Goal: Information Seeking & Learning: Learn about a topic

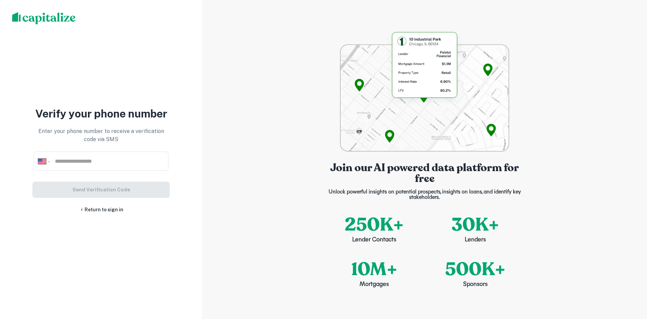
select select "**"
click at [148, 162] on input "tel" at bounding box center [109, 161] width 110 height 8
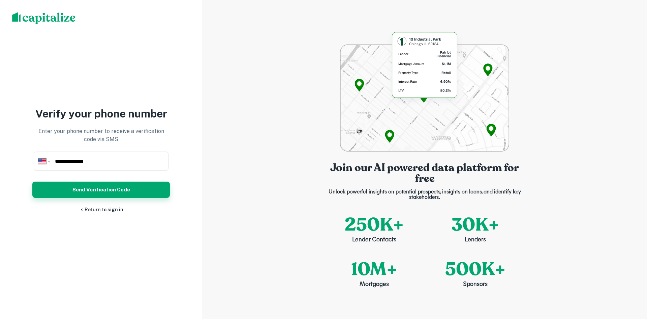
type input "**********"
click at [143, 185] on button "Send Verification Code" at bounding box center [101, 189] width 138 height 16
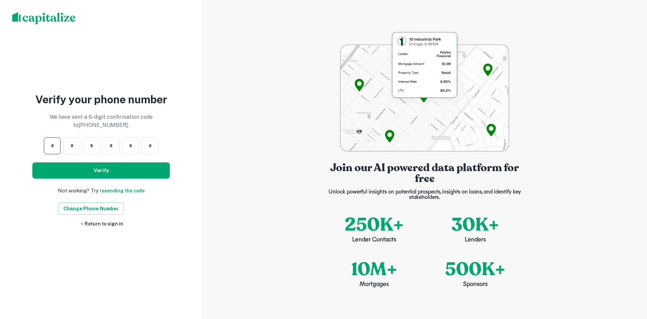
type input "*"
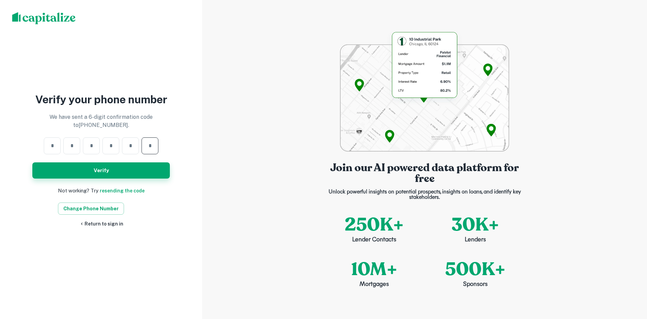
type input "*"
click at [92, 165] on button "Verify" at bounding box center [101, 170] width 138 height 16
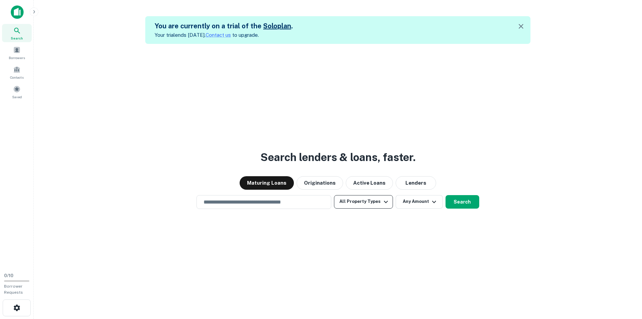
click at [362, 199] on button "All Property Types" at bounding box center [363, 201] width 59 height 13
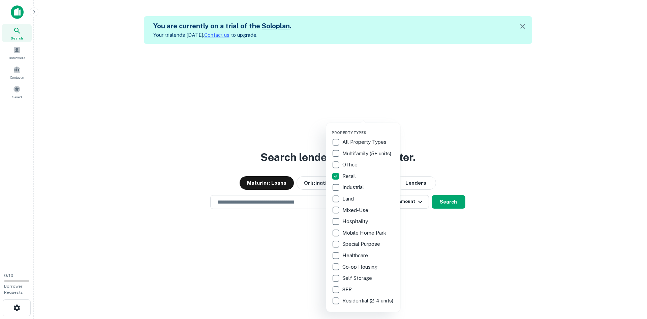
click at [436, 237] on div at bounding box center [323, 159] width 647 height 319
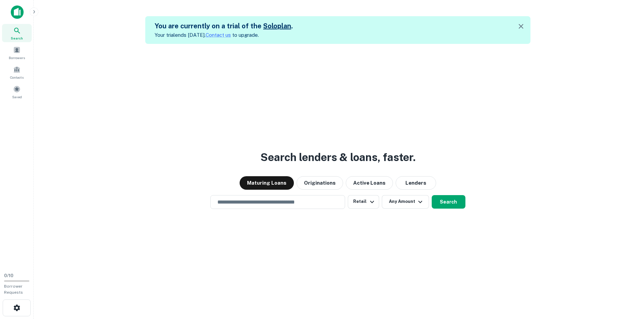
click at [355, 225] on div "Search lenders & loans, faster. Maturing Loans Originations Active Loans Lender…" at bounding box center [338, 203] width 598 height 319
click at [290, 203] on input "text" at bounding box center [277, 202] width 129 height 8
click at [23, 51] on div "Borrowers" at bounding box center [17, 52] width 30 height 18
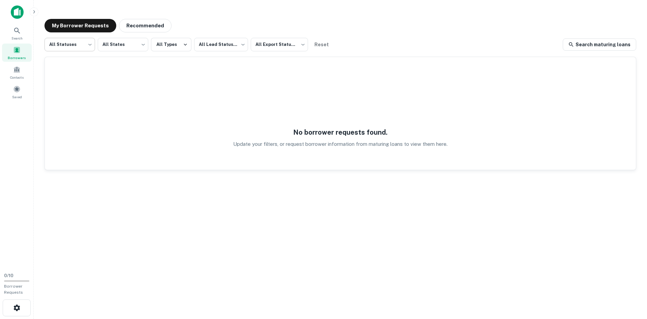
click at [63, 42] on body "Search Borrowers Contacts Saved 0 / 10 Borrower Requests My Borrower Requests R…" at bounding box center [323, 159] width 647 height 319
click at [207, 44] on div at bounding box center [323, 159] width 647 height 319
click at [163, 42] on button "All Types" at bounding box center [171, 44] width 40 height 13
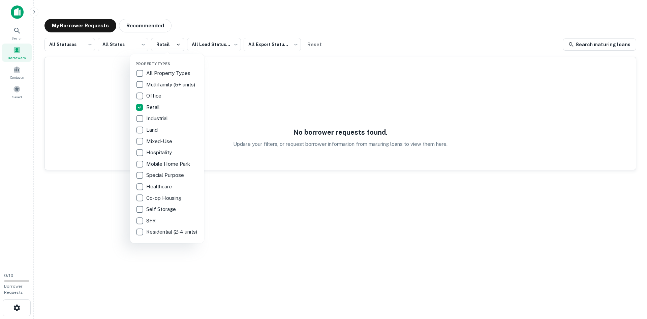
click at [376, 17] on div at bounding box center [323, 159] width 647 height 319
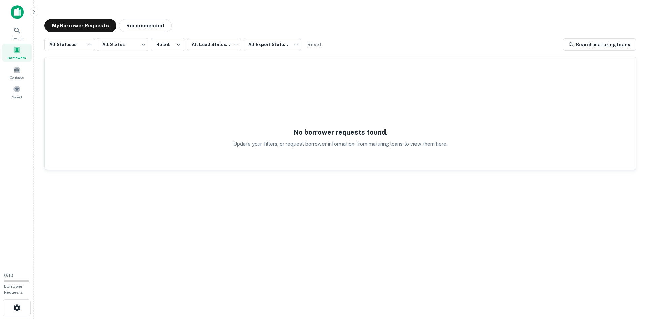
click at [139, 49] on body "Search Borrowers Contacts Saved 0 / 10 Borrower Requests My Borrower Requests R…" at bounding box center [323, 159] width 647 height 319
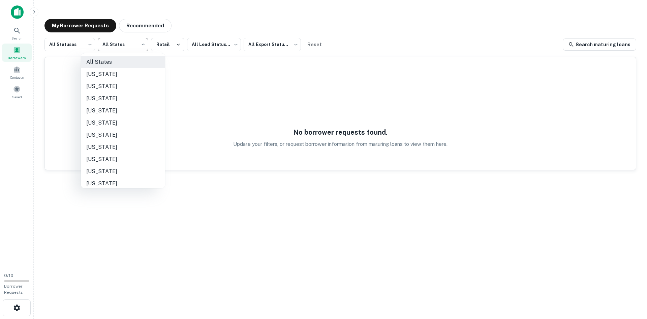
click at [201, 24] on div at bounding box center [323, 159] width 647 height 319
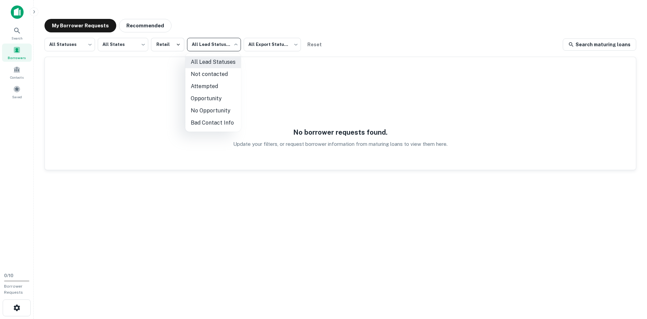
click at [238, 46] on body "Search Borrowers Contacts Saved 0 / 10 Borrower Requests My Borrower Requests R…" at bounding box center [323, 159] width 647 height 319
click at [265, 27] on div at bounding box center [323, 159] width 647 height 319
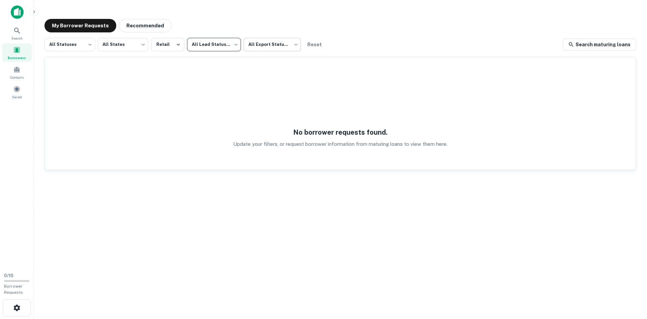
click at [293, 52] on body "Search Borrowers Contacts Saved 0 / 10 Borrower Requests My Borrower Requests R…" at bounding box center [323, 159] width 647 height 319
click at [330, 38] on div at bounding box center [323, 159] width 647 height 319
click at [79, 47] on body "Search Borrowers Contacts Saved 0 / 10 Borrower Requests My Borrower Requests R…" at bounding box center [323, 159] width 647 height 319
click at [205, 16] on div at bounding box center [323, 159] width 647 height 319
click at [18, 72] on span at bounding box center [16, 69] width 7 height 7
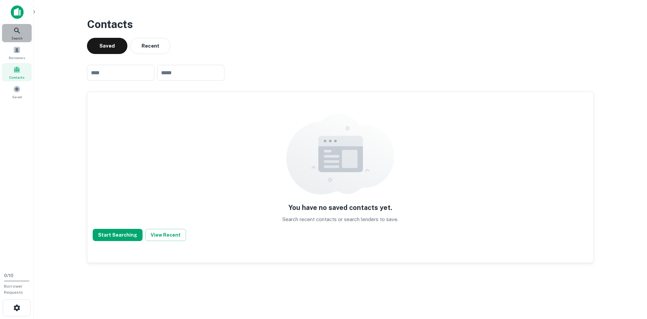
click at [20, 35] on div "Search" at bounding box center [17, 33] width 30 height 18
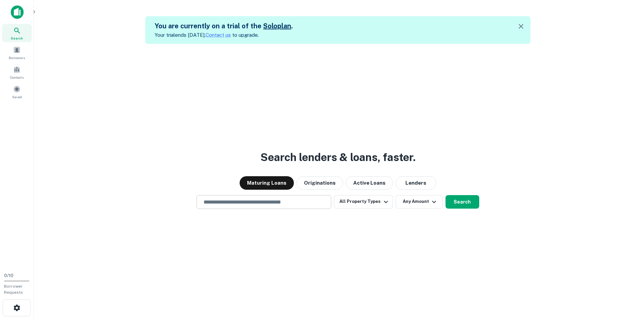
click at [304, 197] on div "​" at bounding box center [264, 202] width 135 height 14
click at [215, 197] on div "​" at bounding box center [264, 202] width 135 height 14
paste input "**********"
type input "**********"
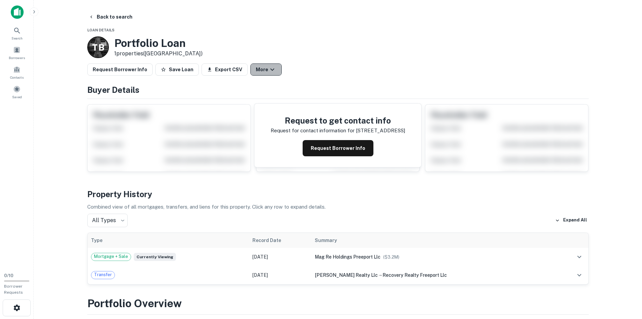
click at [268, 71] on icon "button" at bounding box center [272, 69] width 8 height 8
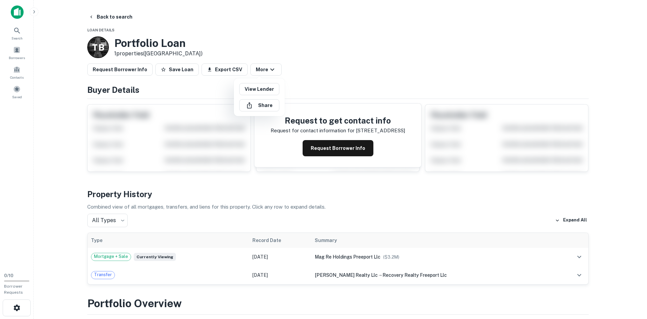
click at [299, 80] on div at bounding box center [323, 159] width 647 height 319
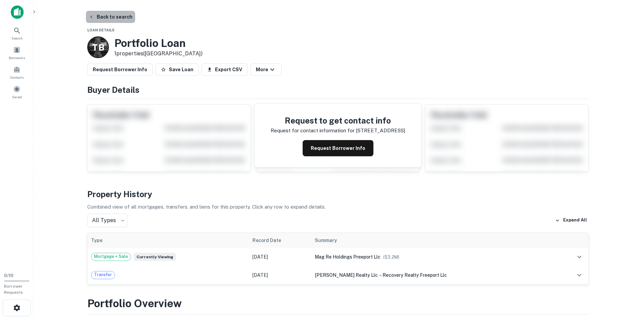
click at [113, 18] on button "Back to search" at bounding box center [110, 17] width 49 height 12
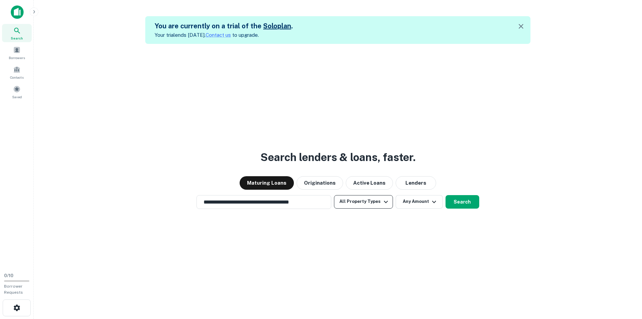
click at [356, 206] on button "All Property Types" at bounding box center [363, 201] width 59 height 13
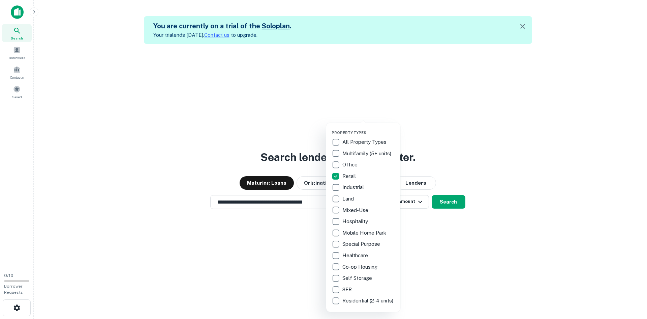
click at [300, 206] on div at bounding box center [323, 159] width 647 height 319
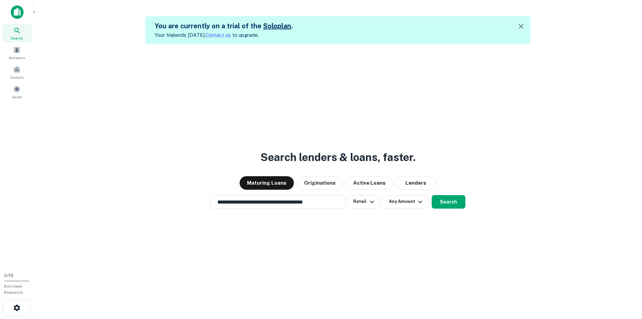
click at [300, 229] on div "Property Types All Property Types Multifamily (5+ units) Office Retail Industri…" at bounding box center [321, 159] width 642 height 319
click at [309, 208] on div "**********" at bounding box center [277, 202] width 135 height 14
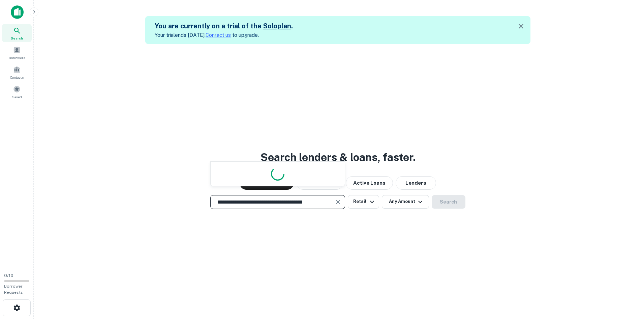
click at [309, 208] on div "**********" at bounding box center [277, 202] width 135 height 14
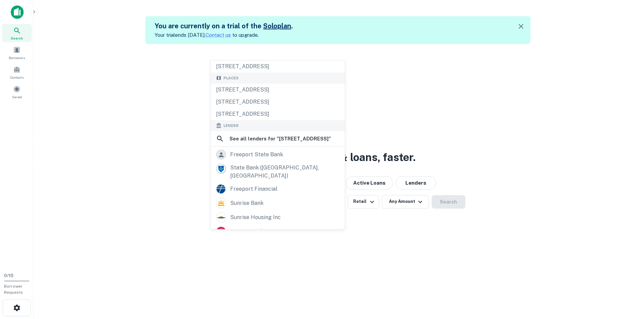
scroll to position [0, 0]
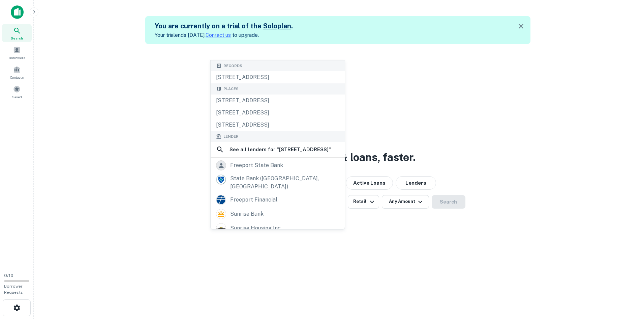
click at [418, 252] on div "**********" at bounding box center [338, 203] width 598 height 319
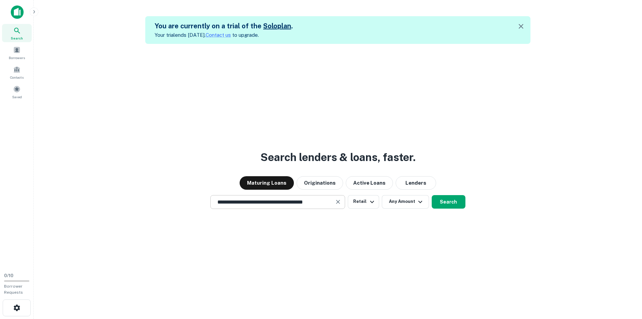
click at [334, 202] on button "Clear" at bounding box center [337, 201] width 9 height 9
click at [337, 237] on div at bounding box center [277, 226] width 135 height 34
click at [323, 204] on input "text" at bounding box center [277, 202] width 129 height 8
click at [426, 200] on button "Any Amount" at bounding box center [405, 201] width 47 height 13
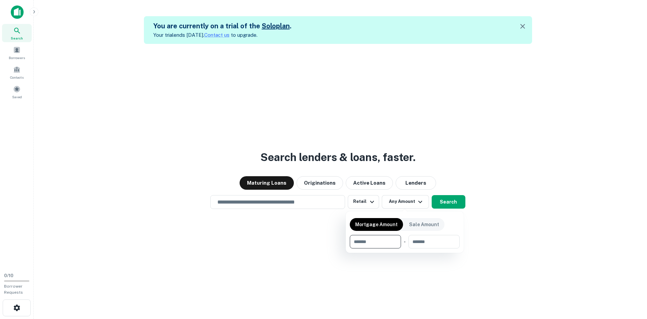
click at [147, 134] on div at bounding box center [323, 159] width 647 height 319
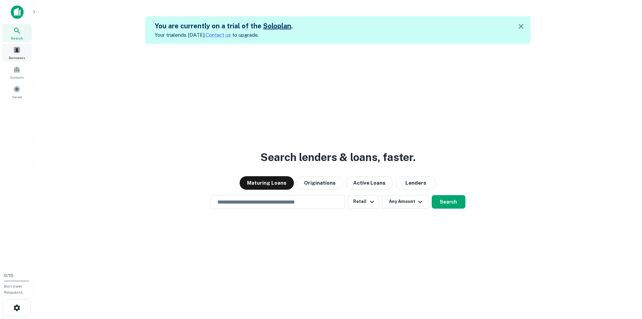
click at [25, 54] on div "Borrowers" at bounding box center [17, 52] width 30 height 18
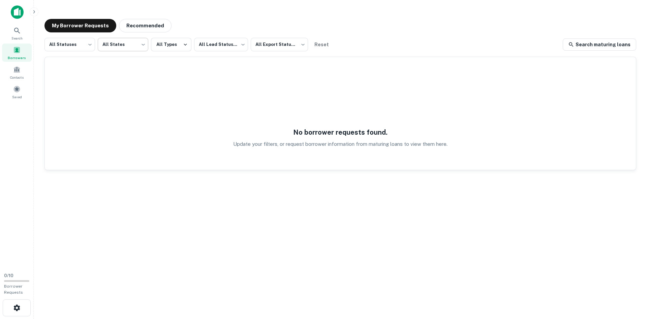
click at [118, 47] on body "Search Borrowers Contacts Saved 0 / 10 Borrower Requests My Borrower Requests R…" at bounding box center [323, 159] width 647 height 319
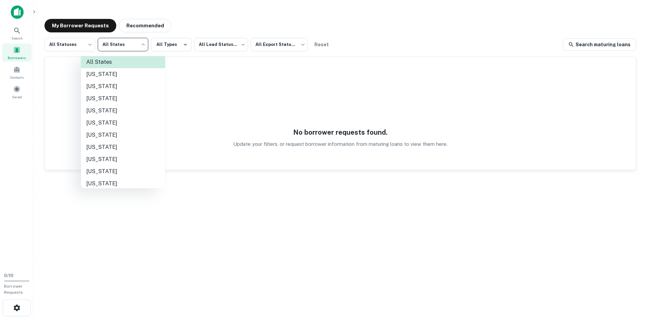
click at [184, 46] on div at bounding box center [323, 159] width 647 height 319
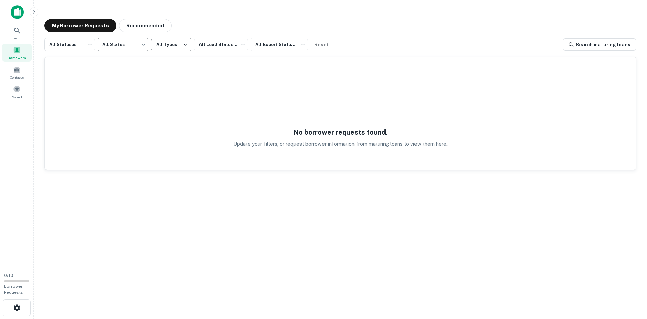
click at [174, 44] on button "All Types" at bounding box center [171, 44] width 40 height 13
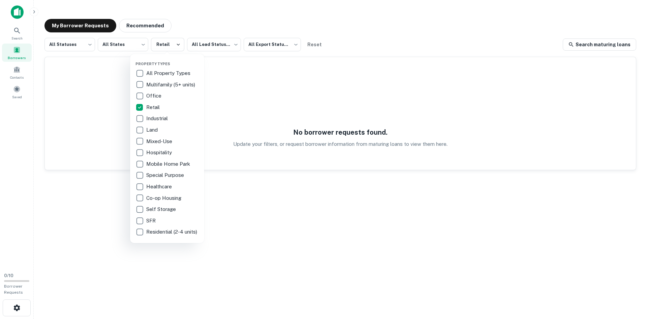
click at [230, 46] on div at bounding box center [323, 159] width 647 height 319
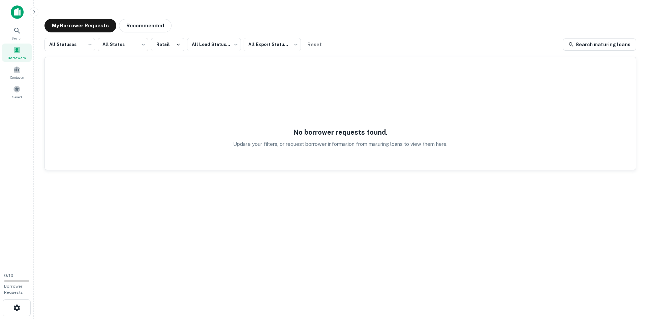
click at [138, 47] on body "Search Borrowers Contacts Saved 0 / 10 Borrower Requests My Borrower Requests R…" at bounding box center [323, 159] width 647 height 319
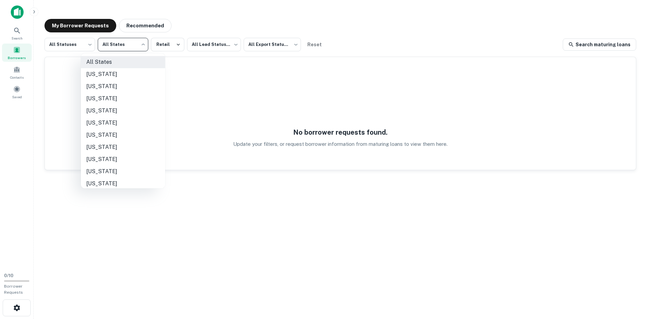
click at [200, 23] on div at bounding box center [323, 159] width 647 height 319
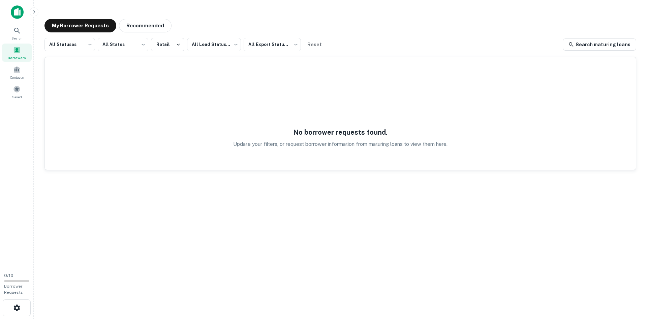
click at [212, 50] on div "All States [US_STATE] [US_STATE] [US_STATE] [US_STATE] [US_STATE] [US_STATE] [U…" at bounding box center [323, 159] width 647 height 319
click at [220, 47] on body "Search Borrowers Contacts Saved 0 / 10 Borrower Requests My Borrower Requests R…" at bounding box center [323, 159] width 647 height 319
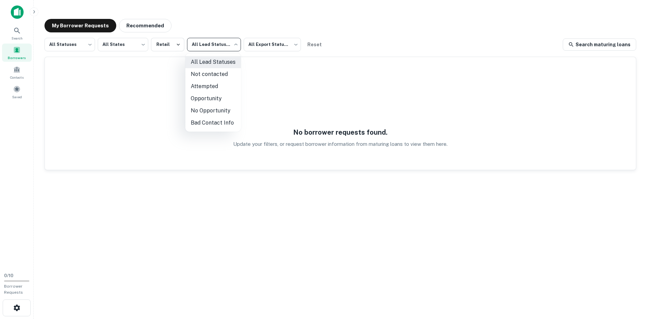
click at [328, 81] on div at bounding box center [323, 159] width 647 height 319
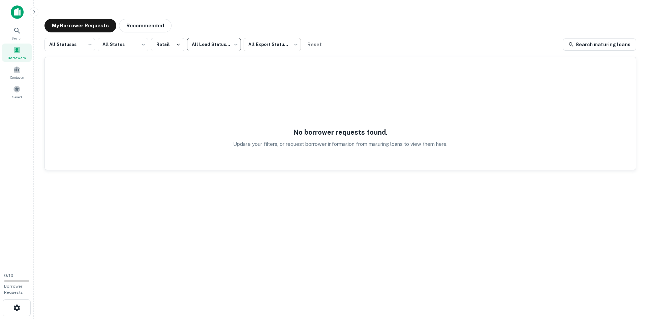
click at [275, 46] on body "Search Borrowers Contacts Saved 0 / 10 Borrower Requests My Borrower Requests R…" at bounding box center [323, 159] width 647 height 319
click at [334, 33] on div at bounding box center [323, 159] width 647 height 319
click at [601, 48] on link "Search maturing loans" at bounding box center [599, 44] width 73 height 12
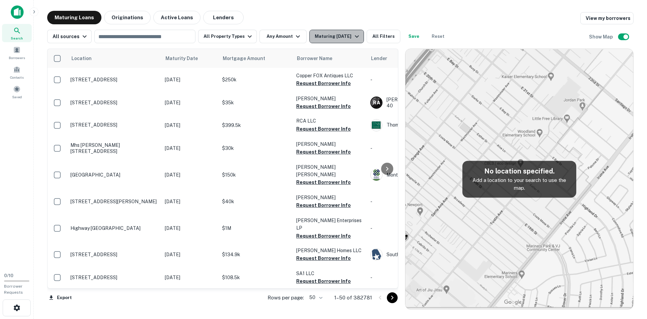
click at [357, 36] on icon "button" at bounding box center [357, 36] width 8 height 8
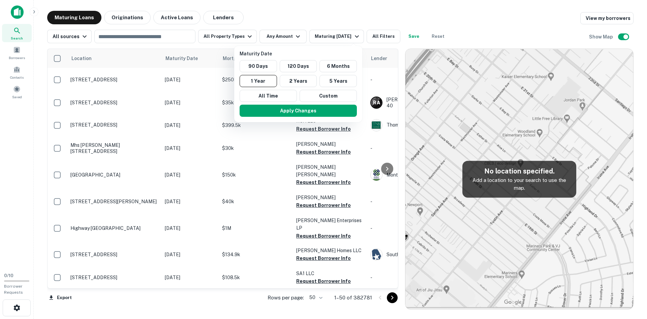
click at [520, 29] on div at bounding box center [323, 159] width 647 height 319
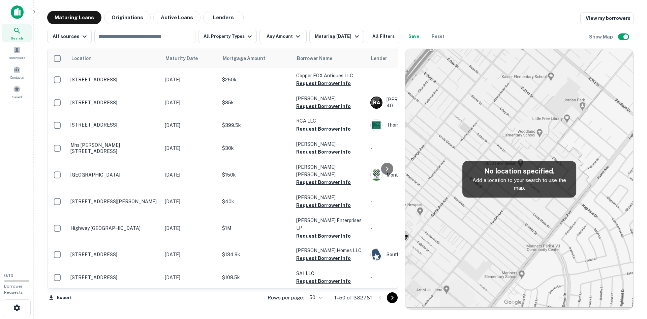
click at [253, 35] on div "All sources ​ All Property Types Any Amount Maturing [DATE] All Filters Save Re…" at bounding box center [248, 36] width 402 height 13
click at [246, 37] on icon "button" at bounding box center [250, 36] width 8 height 8
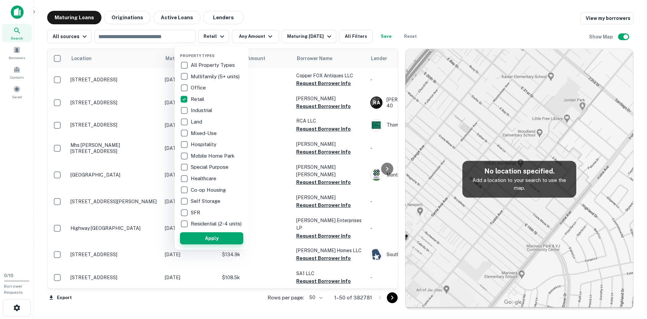
click at [218, 241] on button "Apply" at bounding box center [211, 238] width 63 height 12
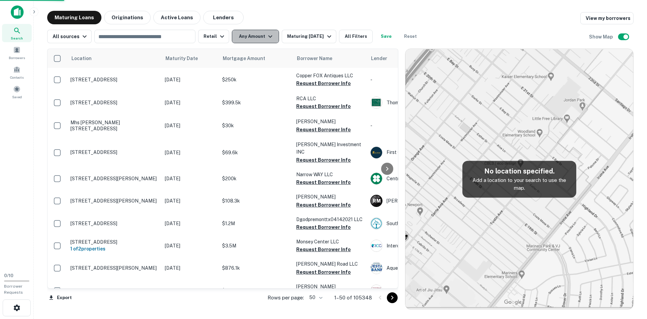
click at [267, 38] on icon "button" at bounding box center [270, 36] width 8 height 8
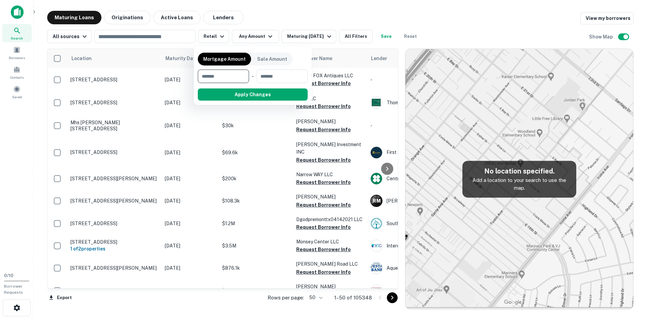
click at [307, 18] on div at bounding box center [323, 159] width 647 height 319
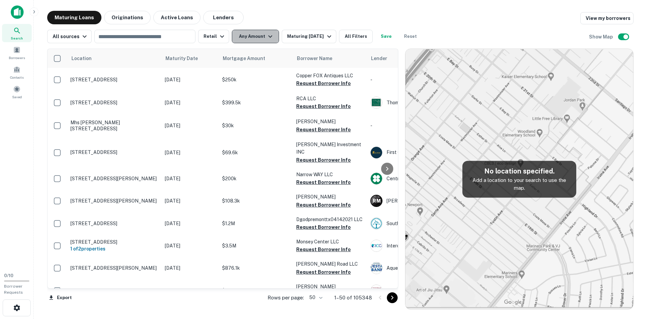
click at [249, 39] on button "Any Amount" at bounding box center [255, 36] width 47 height 13
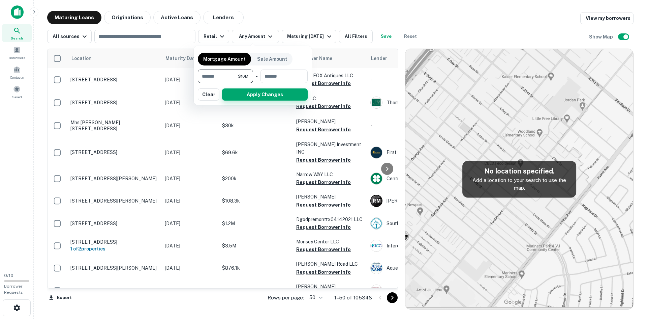
type input "********"
click at [272, 93] on button "Apply Changes" at bounding box center [265, 94] width 86 height 12
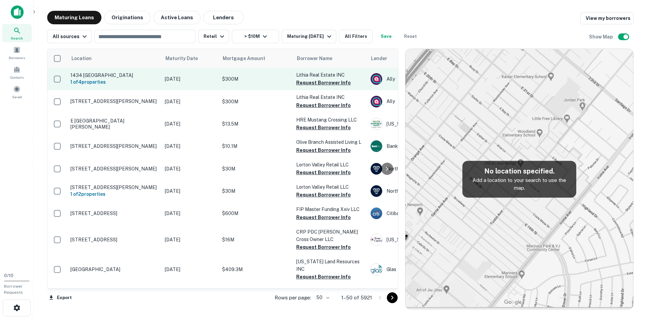
click at [319, 73] on p "Lithia Real Estate INC" at bounding box center [329, 74] width 67 height 7
click at [264, 74] on td "$300M" at bounding box center [256, 79] width 74 height 22
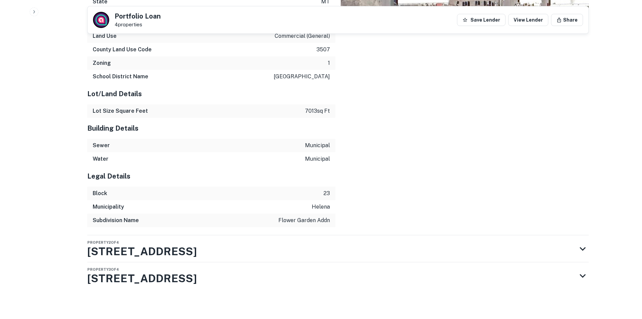
scroll to position [682, 0]
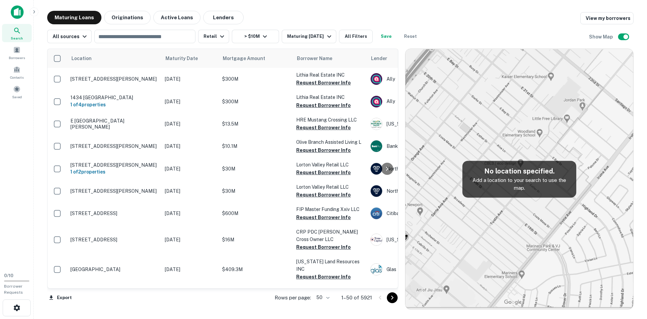
click at [282, 15] on div "Maturing Loans Originations Active Loans Lenders View my borrowers" at bounding box center [340, 17] width 586 height 13
click at [146, 36] on input "text" at bounding box center [144, 36] width 96 height 9
click at [302, 17] on div "Maturing Loans Originations Active Loans Lenders View my borrowers" at bounding box center [340, 17] width 586 height 13
click at [72, 41] on button "All sources" at bounding box center [69, 36] width 44 height 13
click at [72, 41] on div at bounding box center [323, 159] width 647 height 319
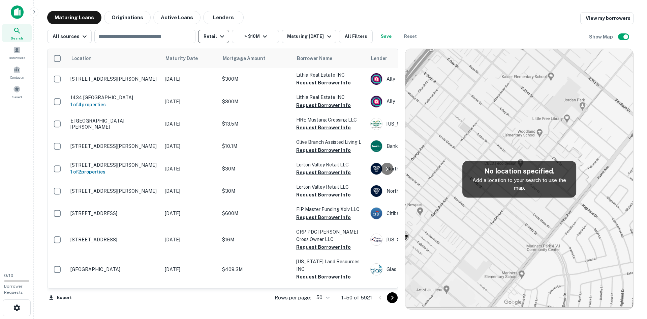
click at [209, 35] on button "Retail" at bounding box center [213, 36] width 31 height 13
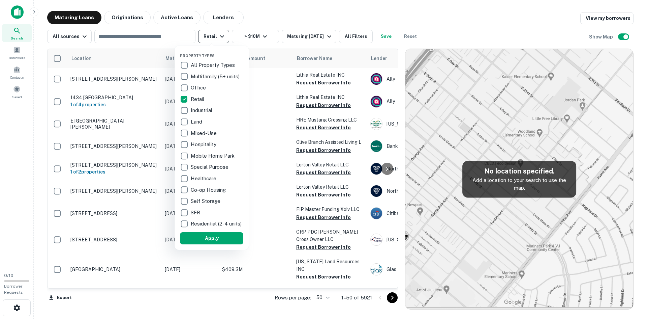
click at [209, 35] on div at bounding box center [323, 159] width 647 height 319
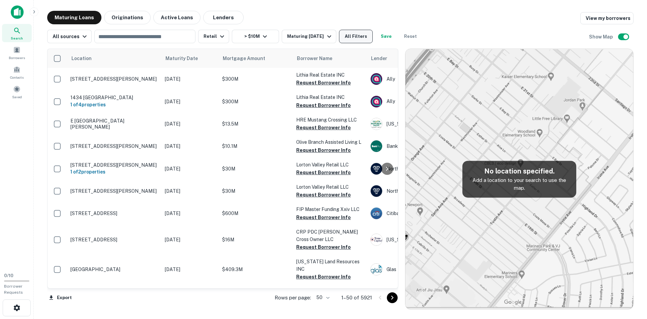
click at [361, 36] on button "All Filters" at bounding box center [356, 36] width 34 height 13
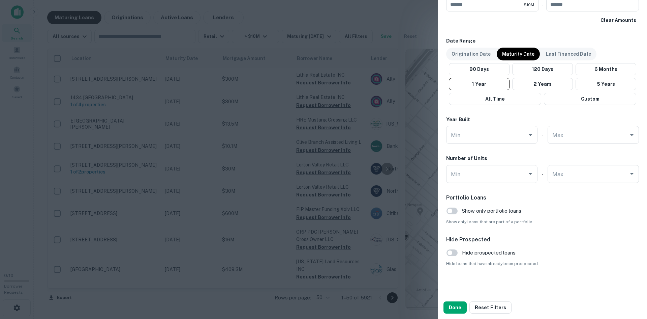
scroll to position [384, 0]
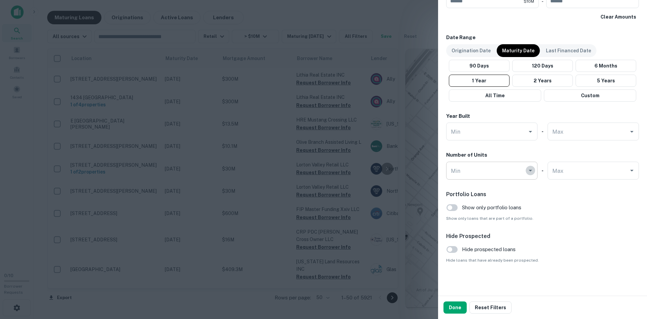
click at [526, 168] on icon "Open" at bounding box center [530, 170] width 8 height 8
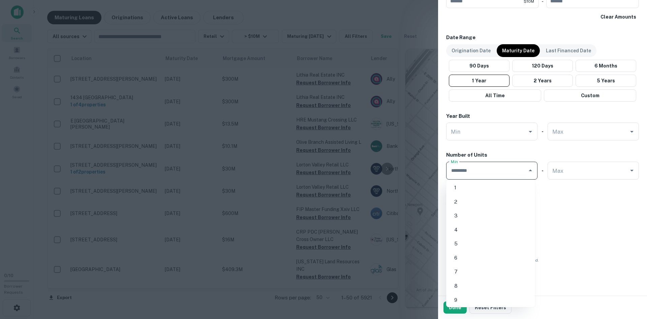
click at [592, 198] on h6 "Portfolio Loans" at bounding box center [542, 194] width 193 height 8
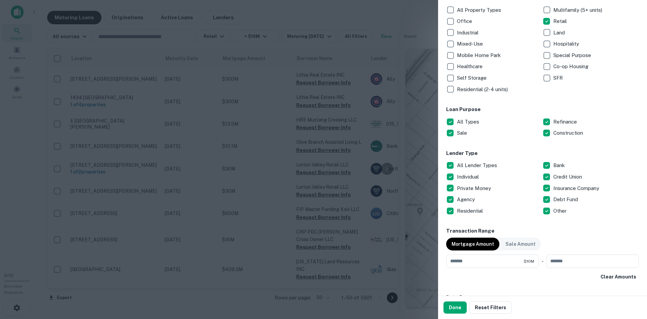
scroll to position [114, 0]
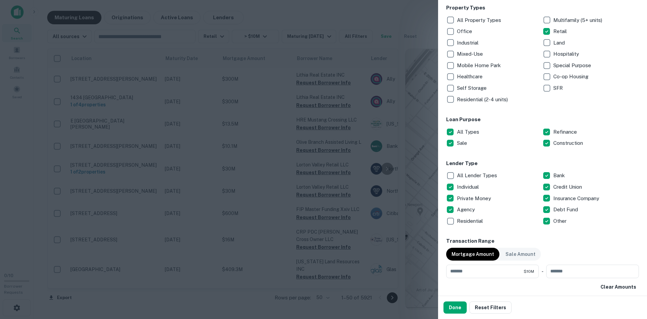
click at [594, 235] on div "Location ​ Lender Name ​ Property Types All Property Types Multifamily (5+ unit…" at bounding box center [542, 231] width 193 height 602
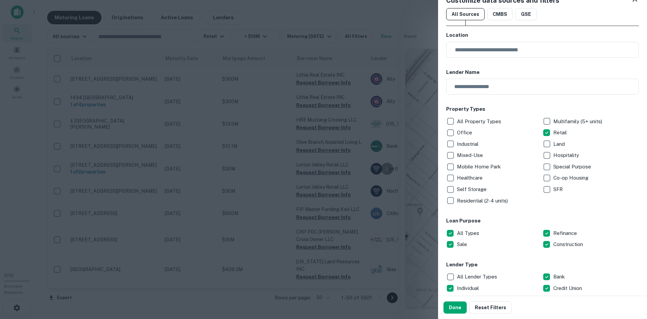
scroll to position [0, 0]
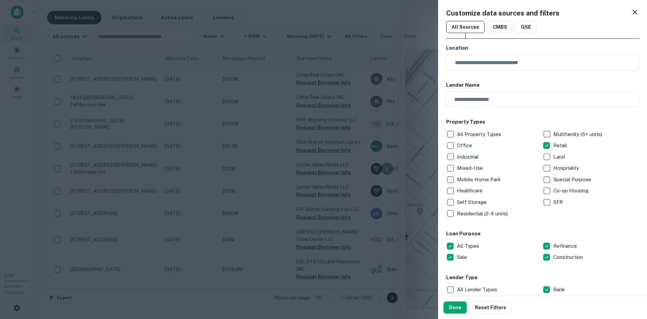
drag, startPoint x: 456, startPoint y: 308, endPoint x: 507, endPoint y: 171, distance: 146.3
click at [507, 171] on div "Customize data sources and filters All Sources CMBS GSE Location ​ Lender Name …" at bounding box center [542, 159] width 209 height 319
click at [454, 309] on button "Done" at bounding box center [455, 307] width 23 height 12
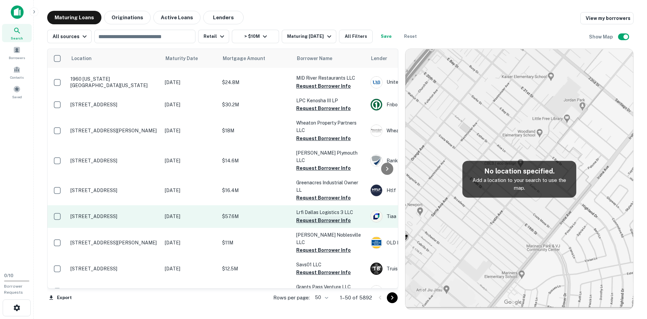
scroll to position [1019, 0]
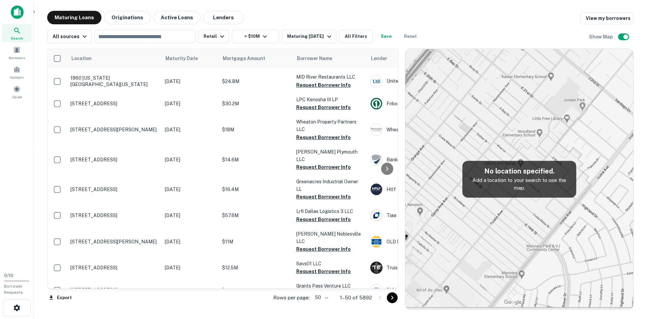
click at [391, 297] on icon "Go to next page" at bounding box center [392, 297] width 8 height 8
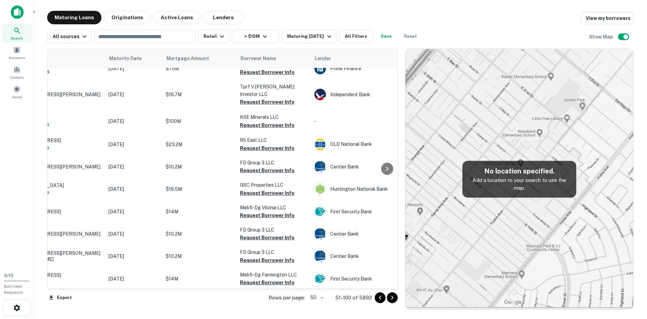
scroll to position [977, 0]
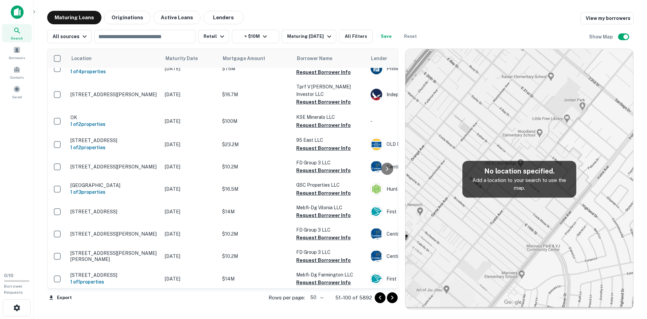
click at [381, 296] on icon "Go to previous page" at bounding box center [380, 297] width 2 height 4
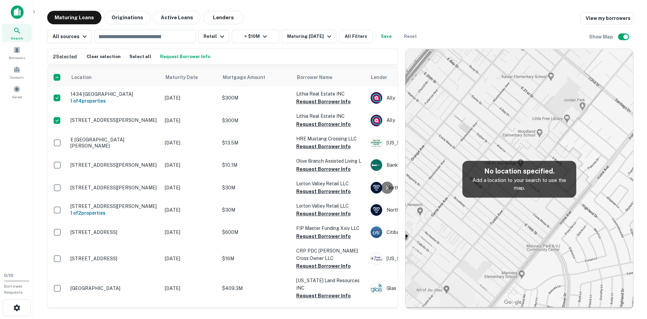
click at [275, 52] on div "2 Selected Clear selection Select all Request Borrower Info" at bounding box center [223, 57] width 340 height 10
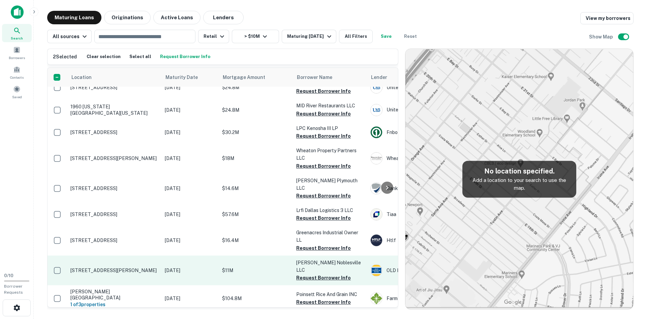
scroll to position [1023, 0]
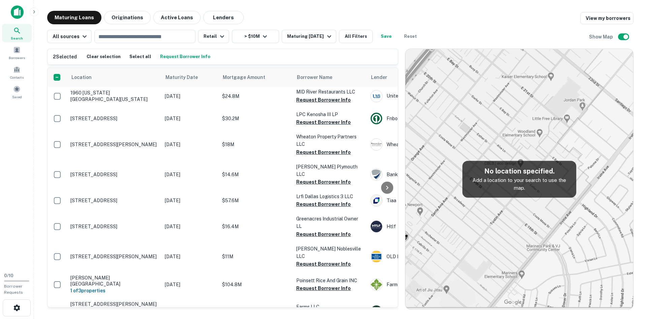
click at [391, 309] on main "Maturing Loans Originations Active Loans Lenders View my borrowers All sources …" at bounding box center [340, 159] width 613 height 319
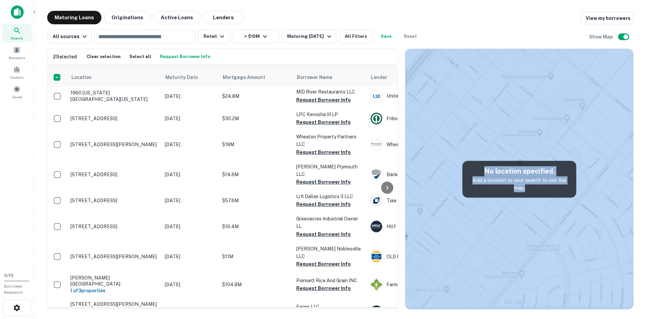
drag, startPoint x: 569, startPoint y: 196, endPoint x: 608, endPoint y: 187, distance: 40.1
click at [608, 187] on div "No location specified. Add a location to your search to use the map." at bounding box center [519, 179] width 228 height 260
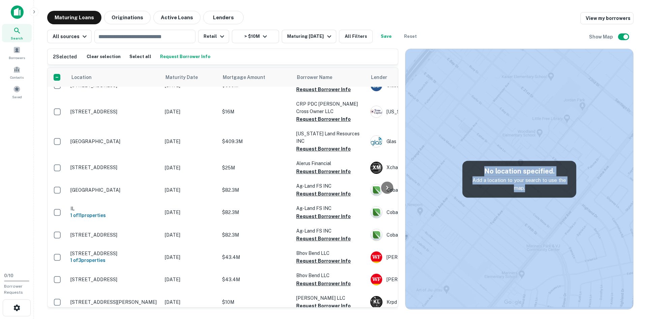
scroll to position [0, 0]
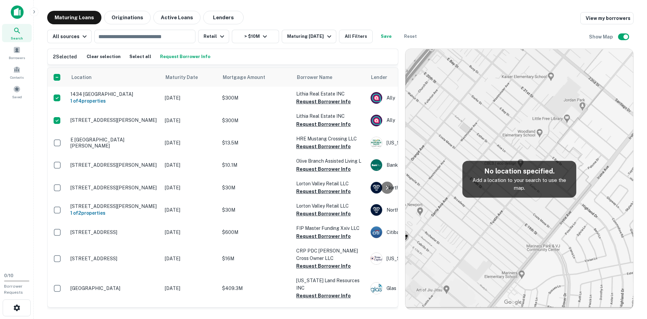
click at [383, 61] on div "2 Selected Clear selection Select all Request Borrower Info" at bounding box center [223, 57] width 340 height 10
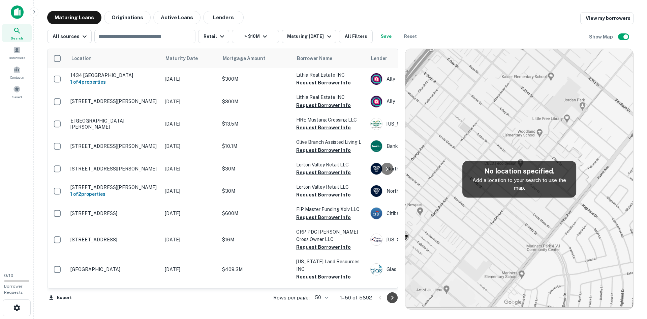
click at [388, 300] on button "Go to next page" at bounding box center [392, 297] width 11 height 11
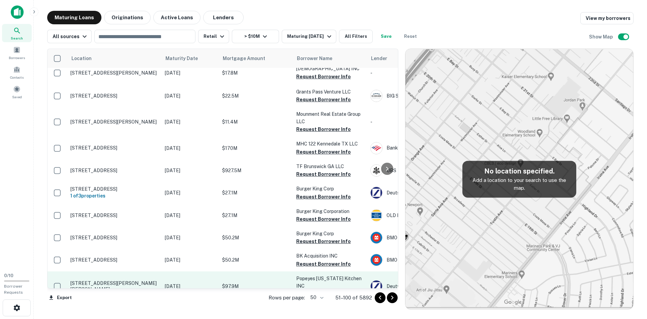
scroll to position [573, 0]
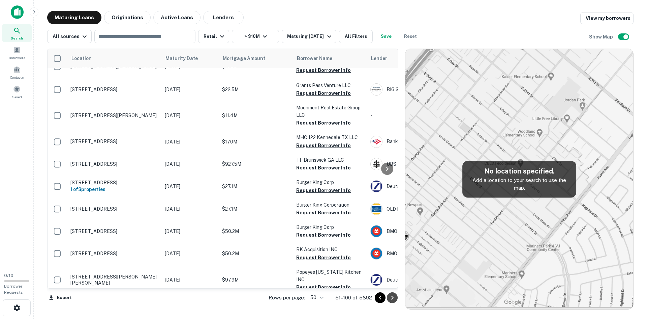
click at [391, 300] on icon "Go to next page" at bounding box center [392, 297] width 8 height 8
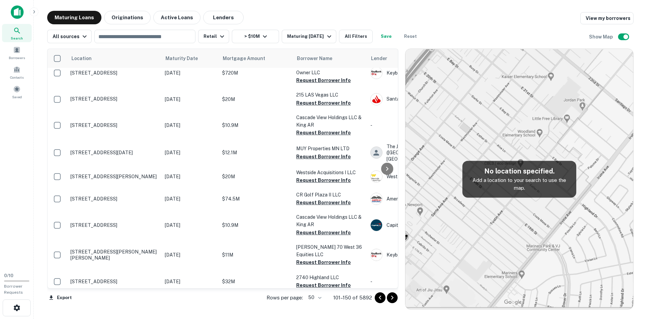
scroll to position [977, 0]
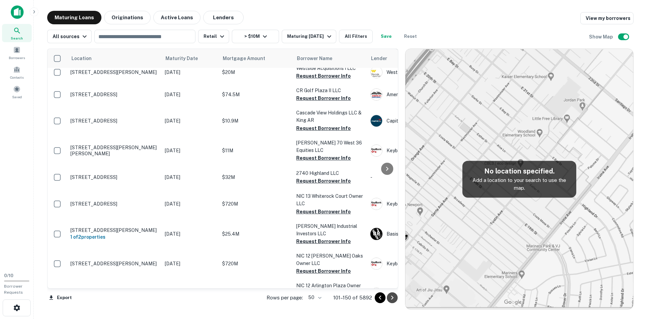
click at [391, 298] on icon "Go to next page" at bounding box center [392, 297] width 8 height 8
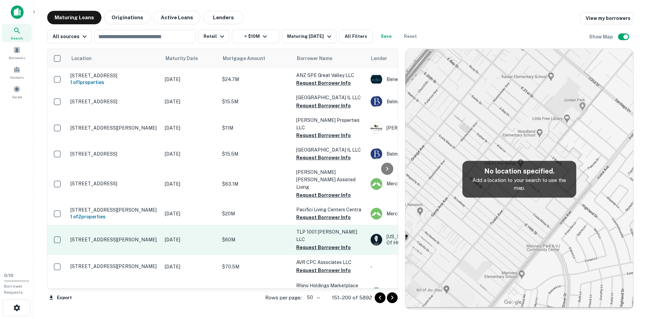
scroll to position [69, 0]
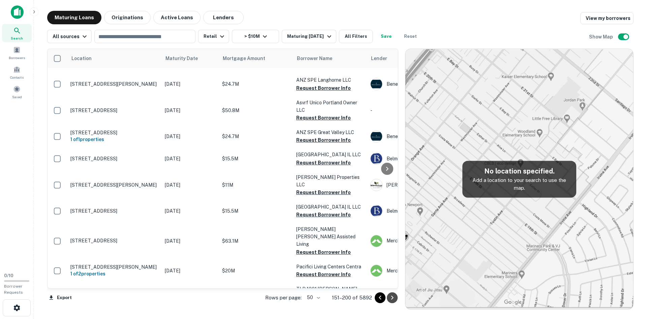
click at [390, 297] on icon "Go to next page" at bounding box center [392, 297] width 8 height 8
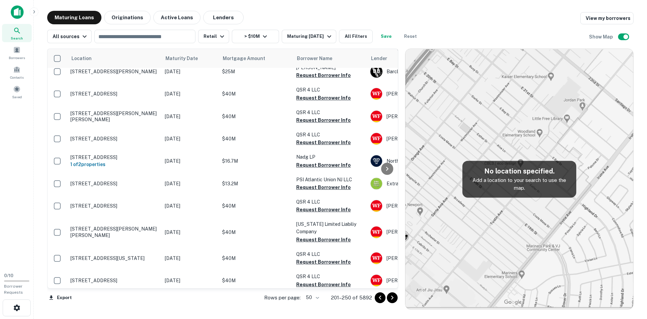
scroll to position [946, 0]
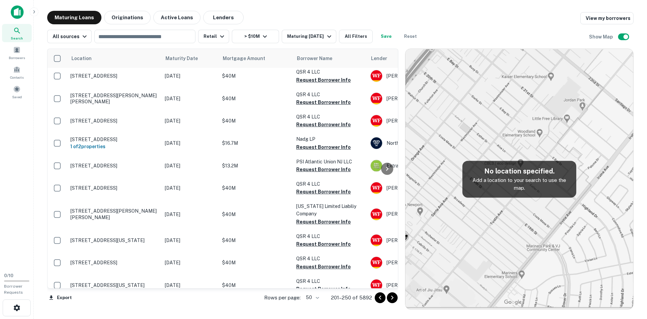
click at [392, 299] on icon "Go to next page" at bounding box center [392, 297] width 2 height 4
